Goal: Task Accomplishment & Management: Manage account settings

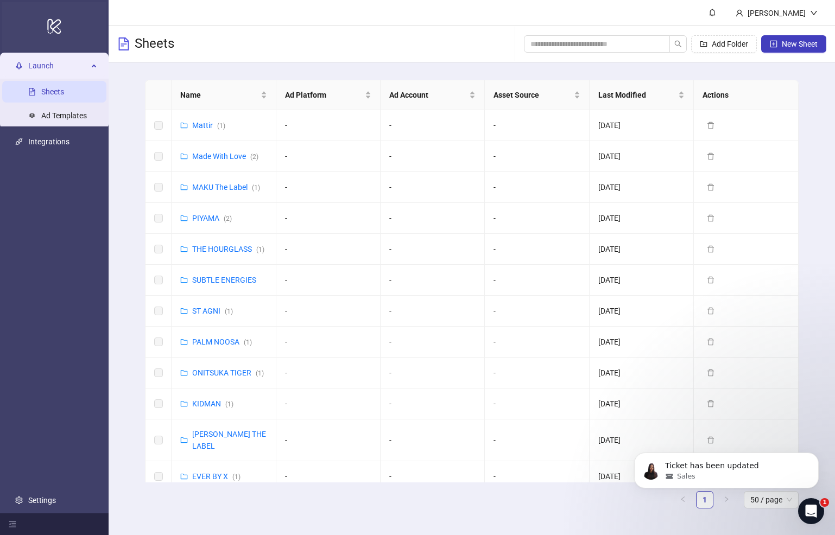
click at [56, 28] on icon "logo/logo-mobile" at bounding box center [54, 26] width 15 height 26
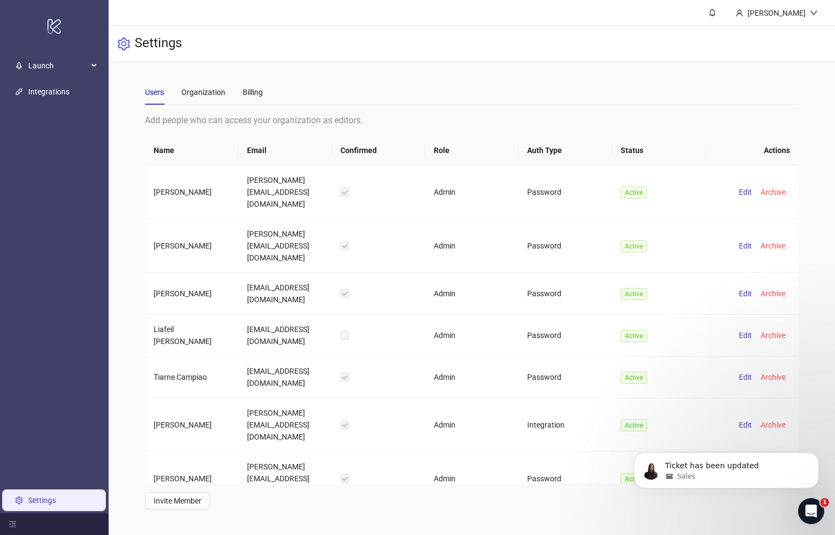
click at [42, 501] on link "Settings" at bounding box center [42, 500] width 28 height 9
click at [795, 9] on div "[PERSON_NAME]" at bounding box center [776, 13] width 67 height 12
click at [481, 79] on main "Users Organization Billing Add people who can access your organization as edito…" at bounding box center [471, 294] width 670 height 465
click at [250, 98] on div "Billing" at bounding box center [253, 92] width 20 height 25
